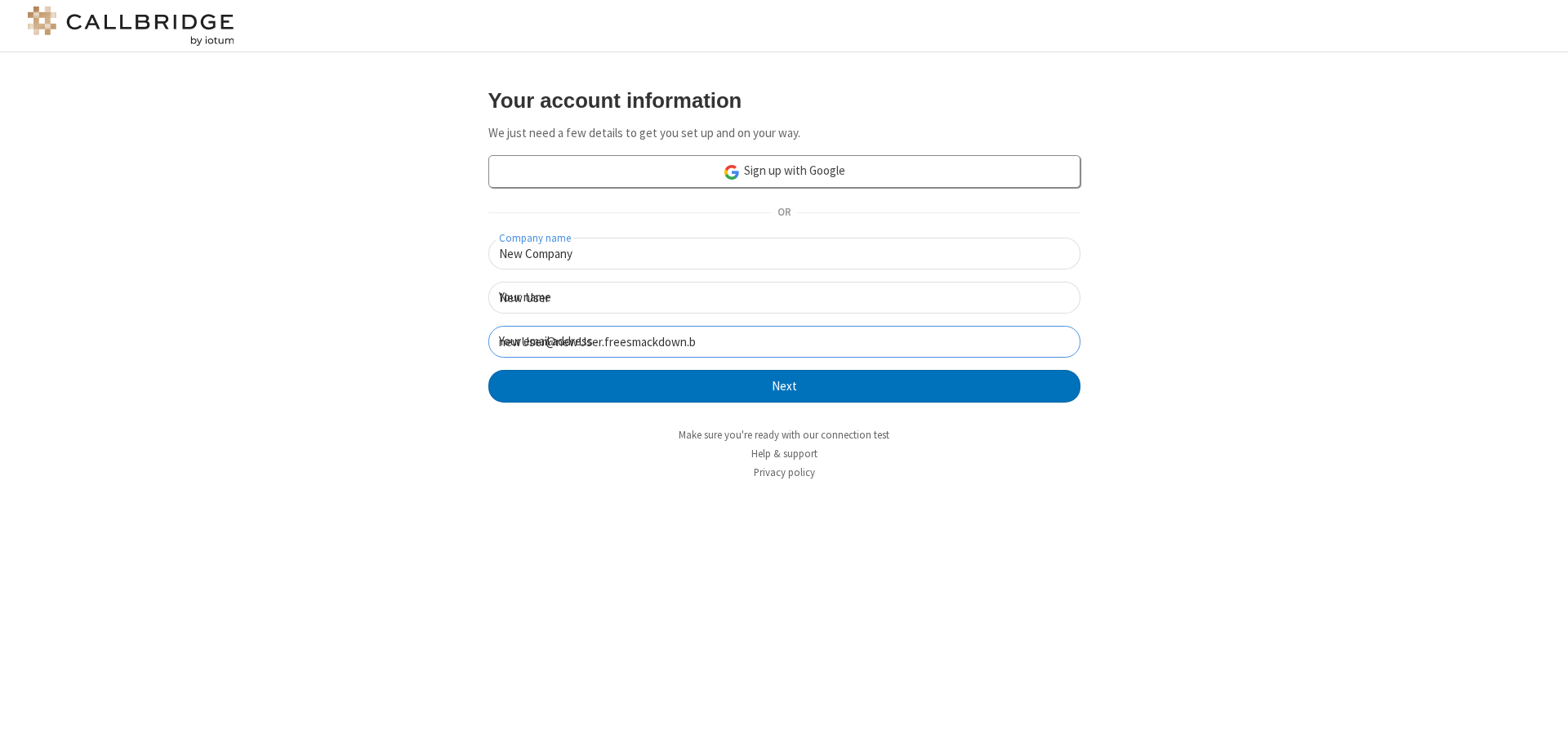
click button "Next" at bounding box center [784, 387] width 592 height 33
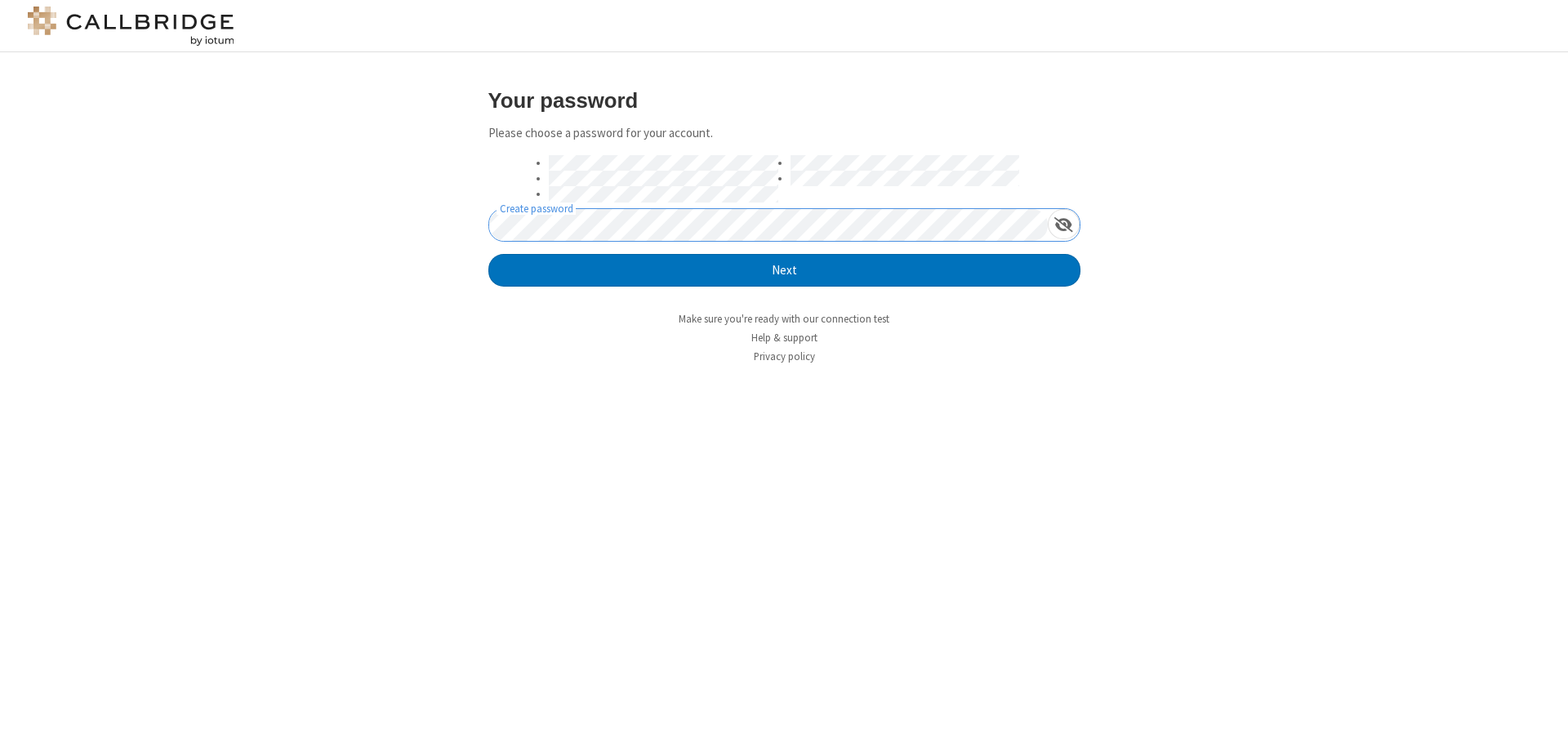
click button "Next" at bounding box center [784, 270] width 592 height 33
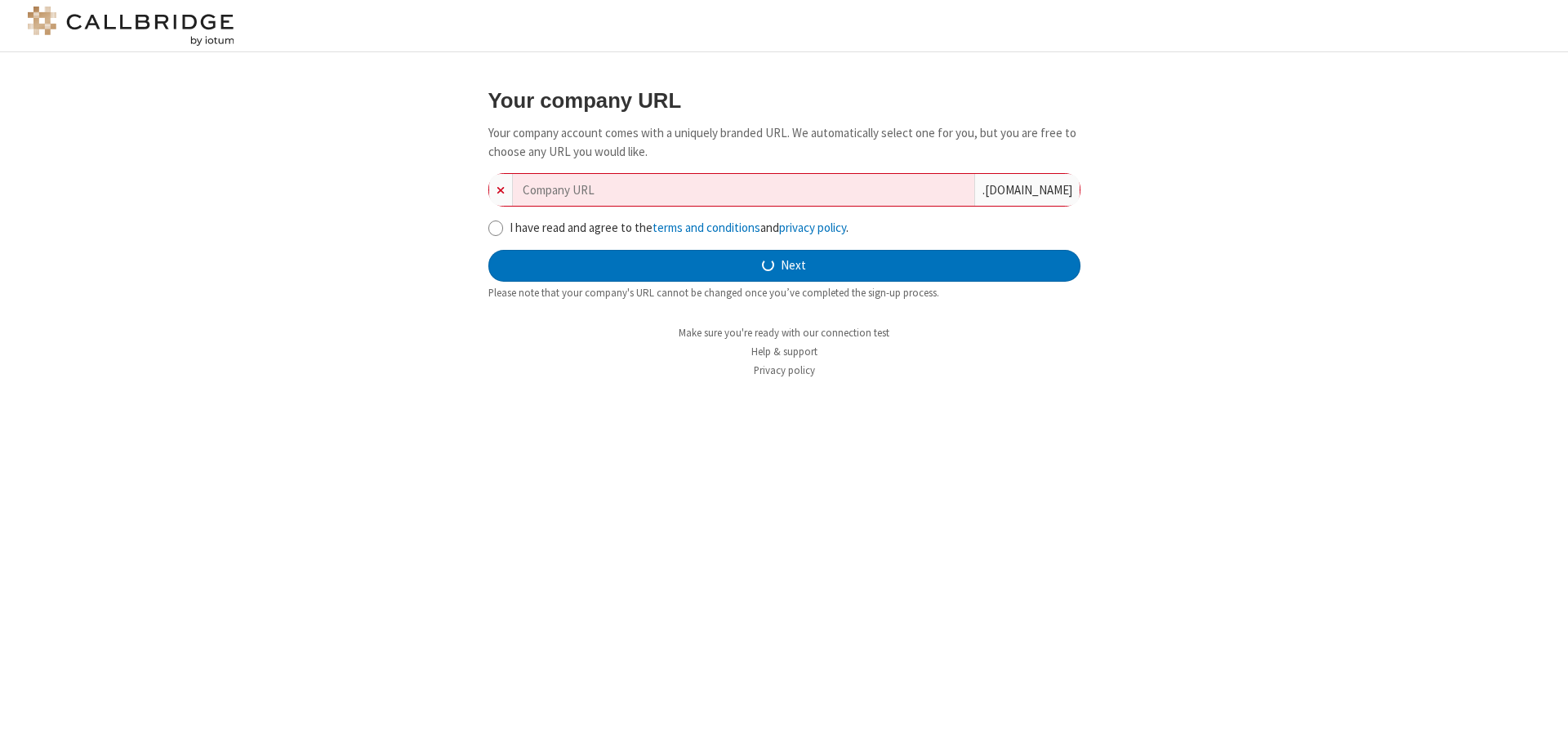
type input "new-company-virtual-64517"
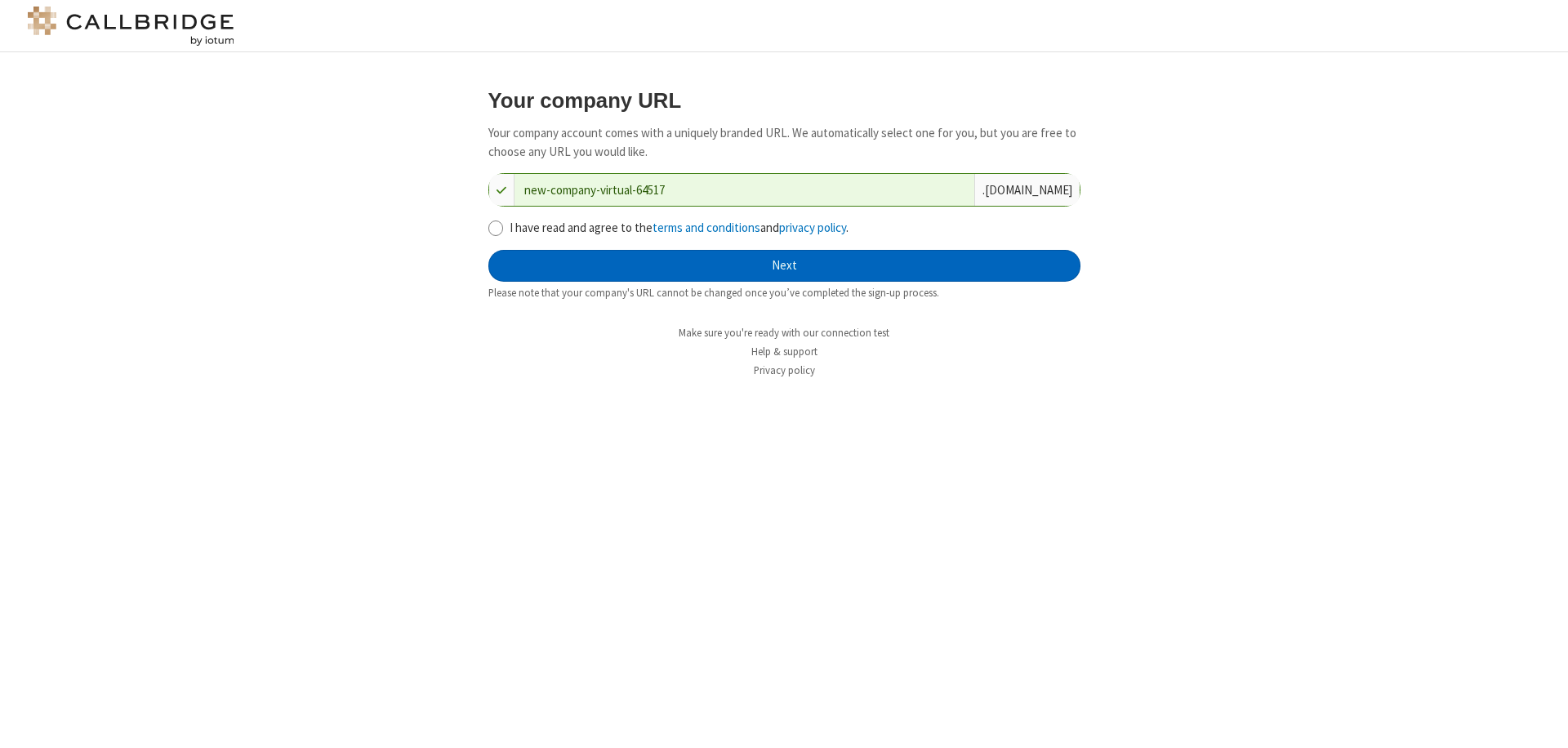
click at [784, 265] on button "Next" at bounding box center [784, 267] width 592 height 33
